Goal: Task Accomplishment & Management: Complete application form

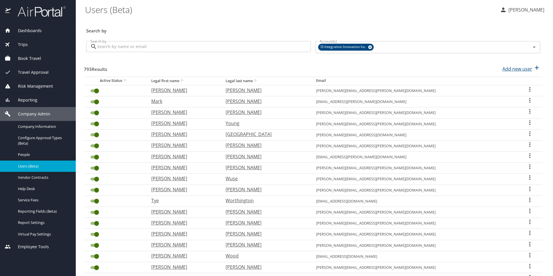
click at [506, 66] on p "Add new user" at bounding box center [517, 68] width 30 height 7
select select "US"
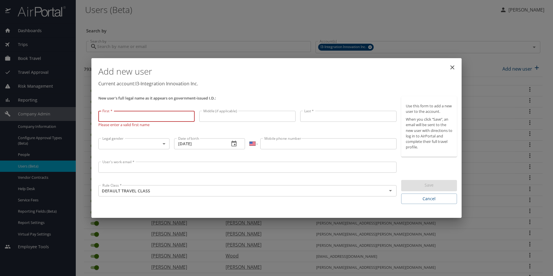
click at [139, 113] on input "First *" at bounding box center [146, 116] width 96 height 11
paste input "Dannielle"
type input "Dannielle"
click at [221, 118] on input "Middle (if applicable)" at bounding box center [247, 116] width 96 height 11
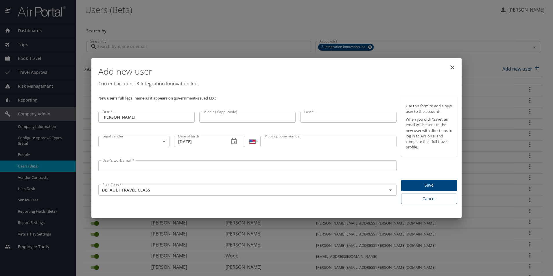
click at [231, 119] on input "Middle (if applicable)" at bounding box center [247, 117] width 96 height 11
paste input "Renee"
type input "Renee"
click at [327, 116] on input "Last *" at bounding box center [348, 117] width 96 height 11
click at [329, 118] on input "Last *" at bounding box center [348, 116] width 96 height 11
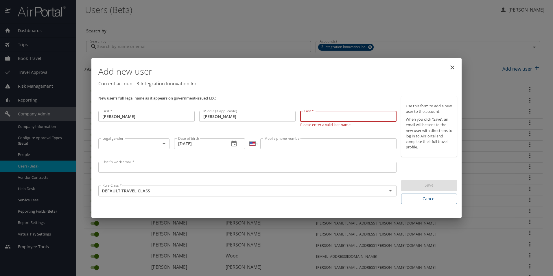
paste input "Rothering"
type input "Rothering"
click at [130, 146] on body "Dashboards AirPortal 360™ Manager My Travel Dashboard Trips Airtinerary® Lookup…" at bounding box center [276, 138] width 553 height 276
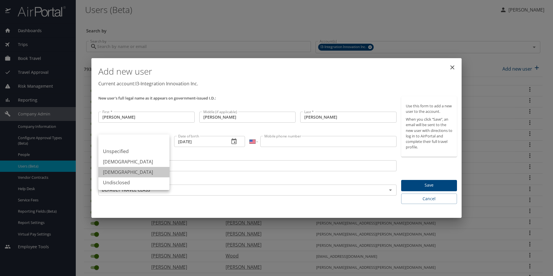
click at [120, 171] on li "Female" at bounding box center [133, 172] width 71 height 10
type input "Female"
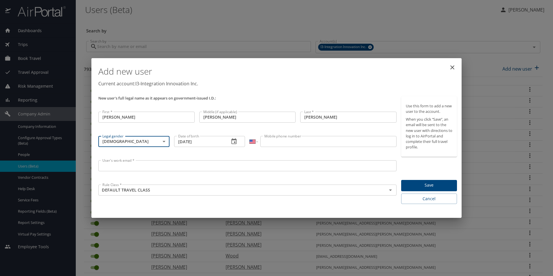
click at [179, 143] on input "09/09/2025" at bounding box center [199, 141] width 51 height 11
click at [182, 141] on input "09/09/2025" at bounding box center [199, 141] width 51 height 11
type input "12/27/1970"
click at [282, 139] on input "Mobile phone number" at bounding box center [328, 141] width 136 height 11
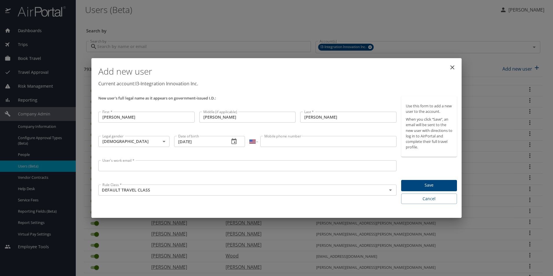
click at [288, 143] on input "Mobile phone number" at bounding box center [328, 141] width 136 height 11
paste input "(507) 313-8472"
type input "(507) 313-8472"
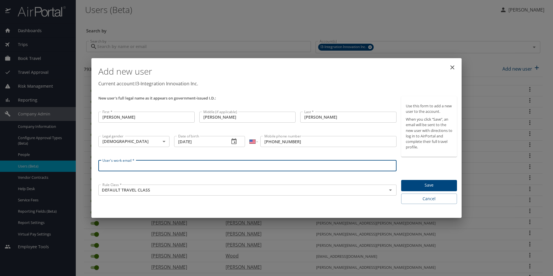
click at [129, 164] on input "User's work email *" at bounding box center [247, 165] width 298 height 11
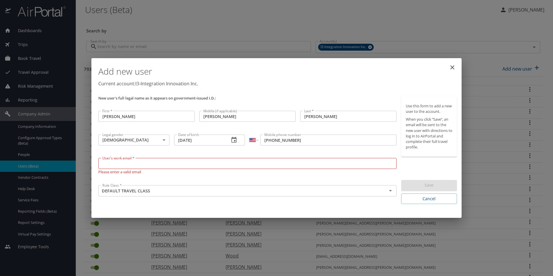
click at [270, 166] on input "User's work email *" at bounding box center [247, 163] width 298 height 11
paste input "dannielle.rothering@i3-corps.com"
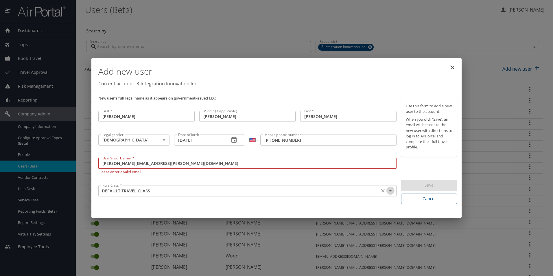
click at [393, 191] on icon "Open" at bounding box center [390, 190] width 7 height 7
type input "dannielle.rothering@i3-corps.com"
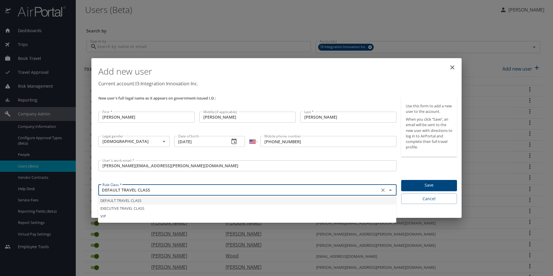
click at [153, 200] on li "DEFAULT TRAVEL CLASS" at bounding box center [247, 201] width 298 height 8
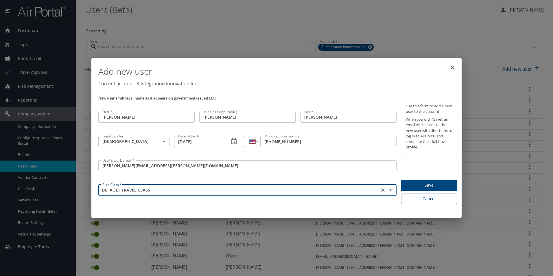
click at [344, 93] on div "Add new user Current account: I3-Integration Innovation Inc." at bounding box center [277, 77] width 363 height 34
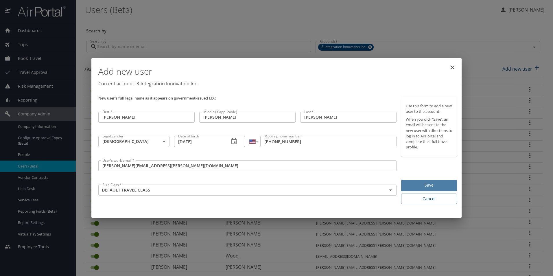
click at [425, 183] on span "Save" at bounding box center [429, 185] width 47 height 7
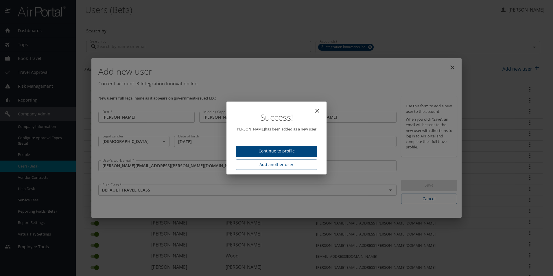
drag, startPoint x: 321, startPoint y: 108, endPoint x: 466, endPoint y: 53, distance: 155.2
click at [321, 108] on icon "close" at bounding box center [317, 110] width 7 height 7
type input "09/09/2025"
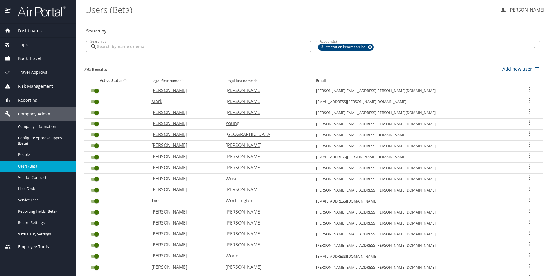
click at [29, 58] on span "Book Travel" at bounding box center [26, 58] width 30 height 6
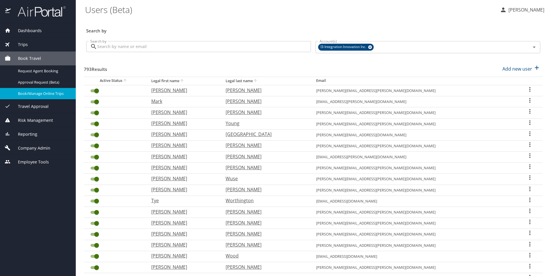
click at [37, 93] on span "Book/Manage Online Trips" at bounding box center [43, 93] width 51 height 5
